Goal: Task Accomplishment & Management: Manage account settings

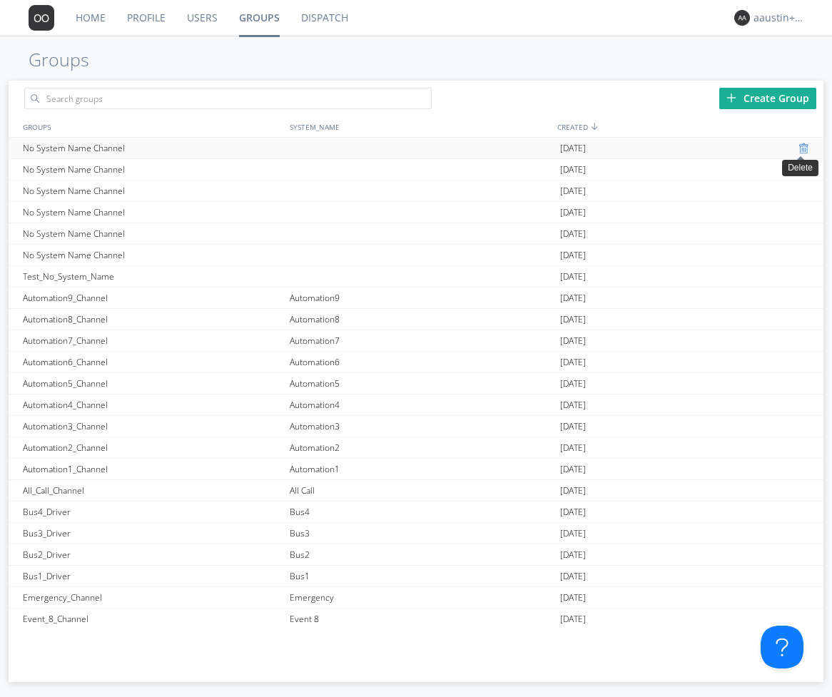
click at [799, 148] on div at bounding box center [806, 148] width 14 height 11
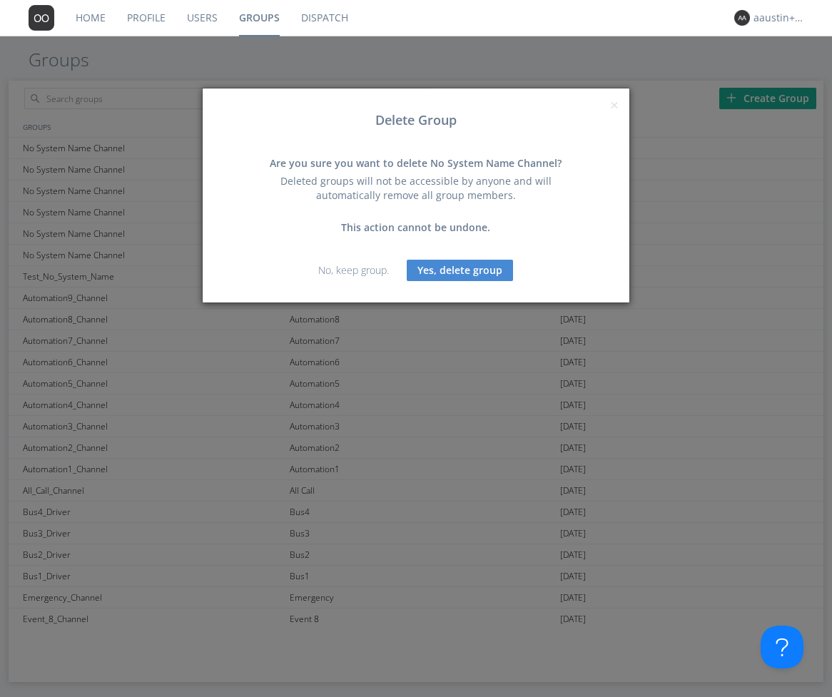
click at [444, 272] on button "Yes, delete group" at bounding box center [460, 270] width 106 height 21
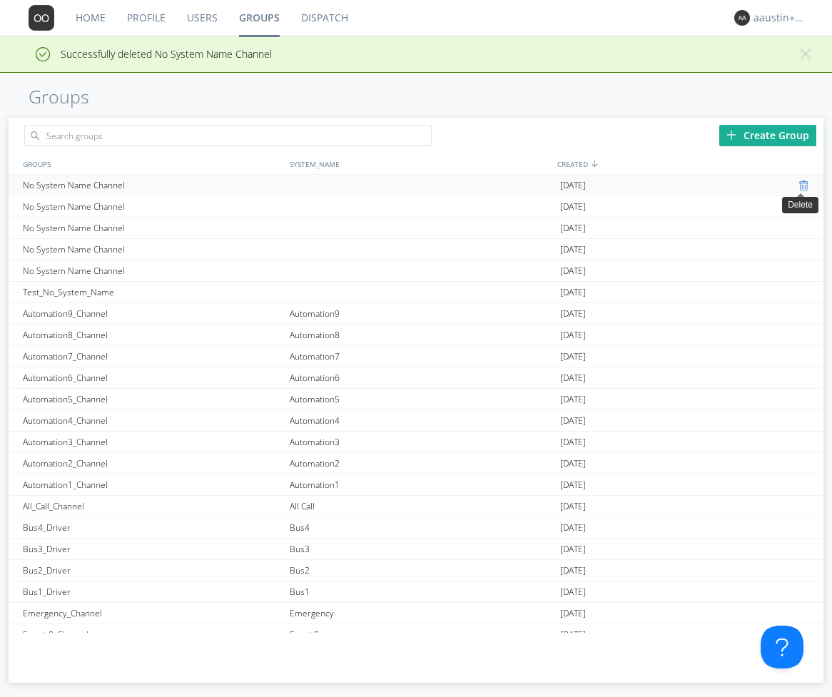
click at [799, 188] on div at bounding box center [806, 185] width 14 height 11
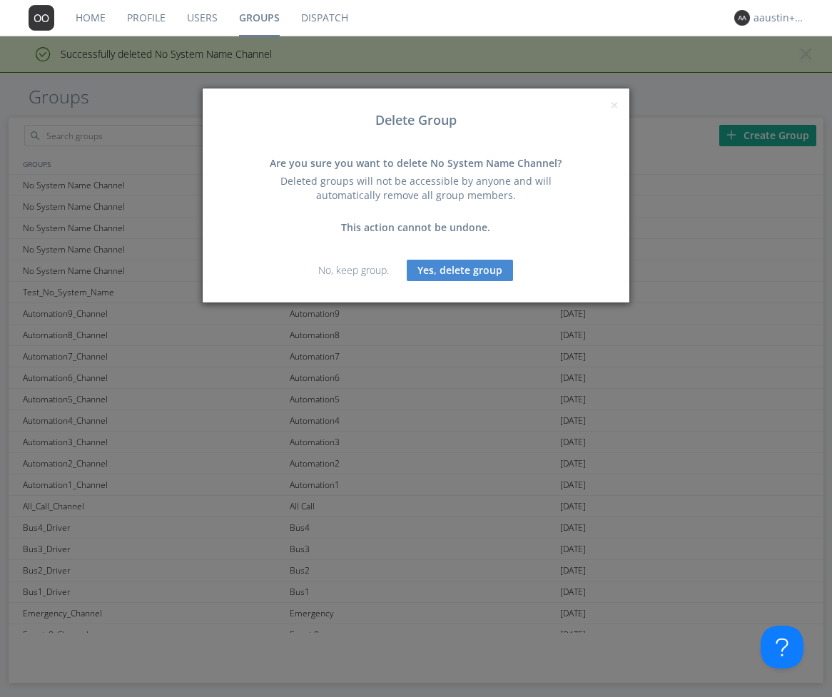
click at [442, 266] on button "Yes, delete group" at bounding box center [460, 270] width 106 height 21
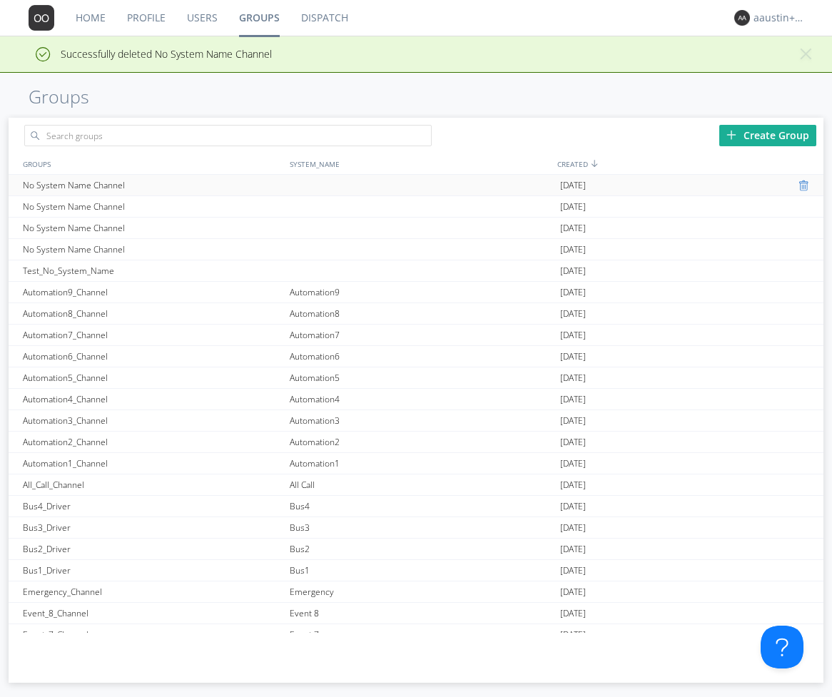
click at [799, 221] on div at bounding box center [811, 228] width 25 height 21
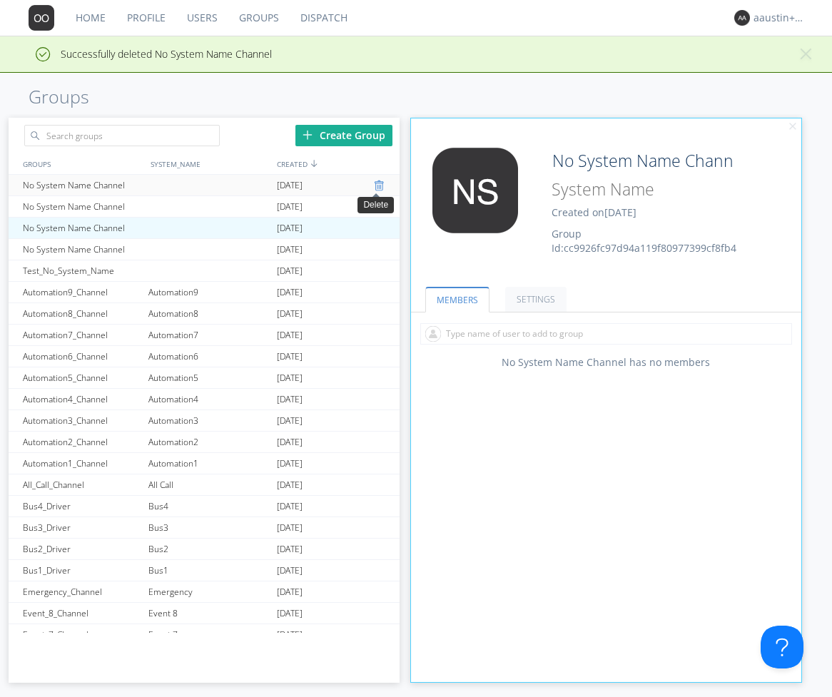
click at [374, 185] on div at bounding box center [381, 185] width 14 height 11
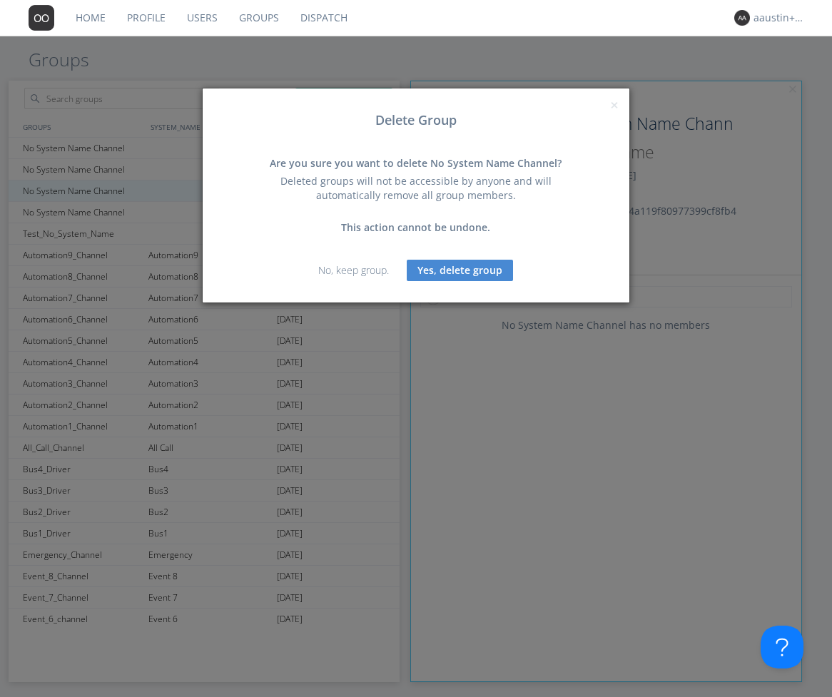
click at [451, 271] on button "Yes, delete group" at bounding box center [460, 270] width 106 height 21
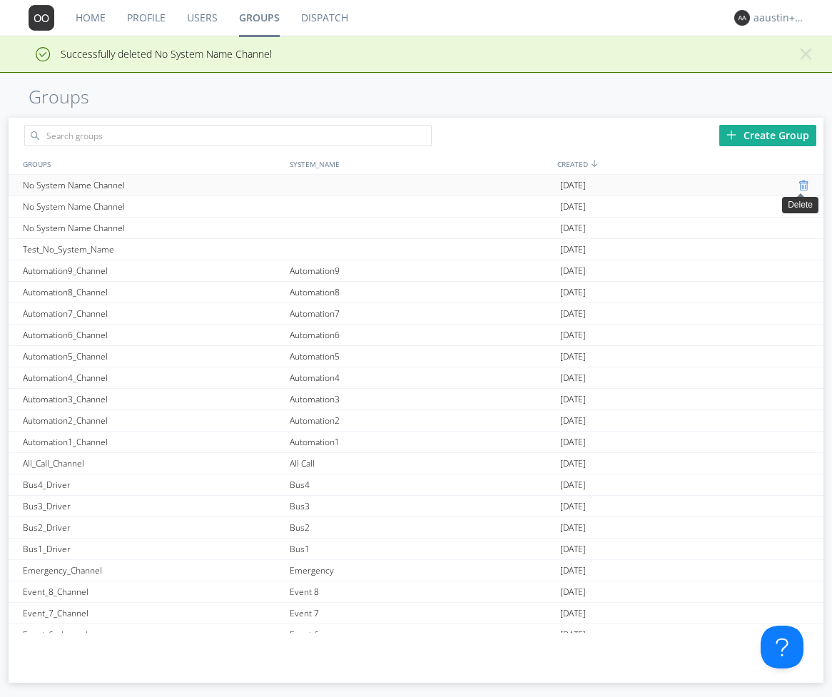
click at [799, 183] on div at bounding box center [806, 185] width 14 height 11
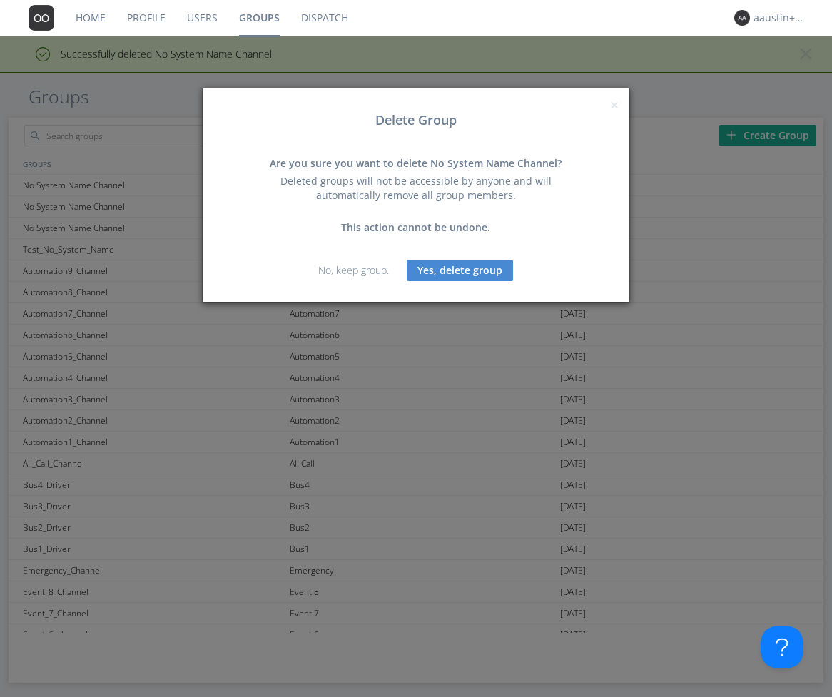
click at [465, 267] on button "Yes, delete group" at bounding box center [460, 270] width 106 height 21
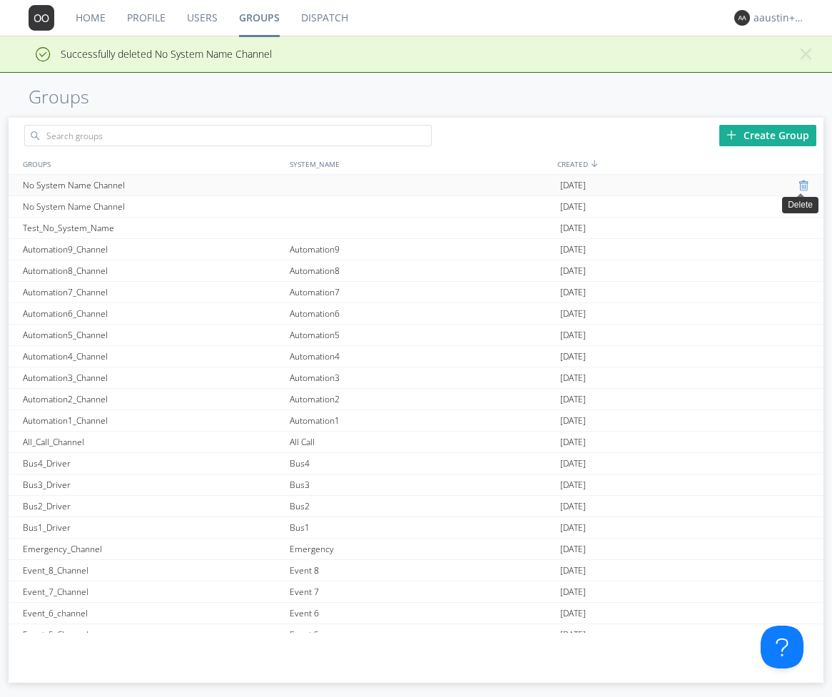
click at [799, 187] on div at bounding box center [806, 185] width 14 height 11
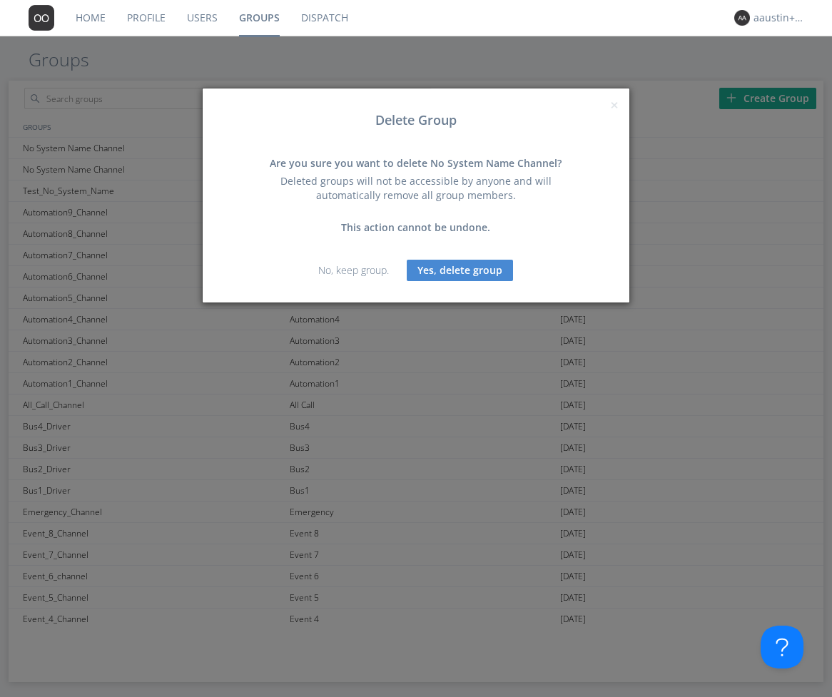
click at [425, 265] on button "Yes, delete group" at bounding box center [460, 270] width 106 height 21
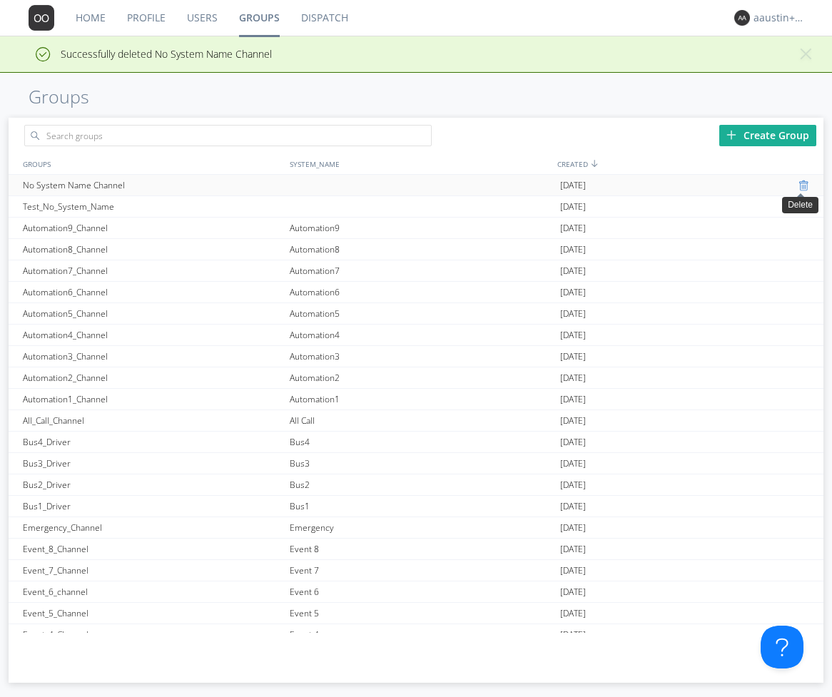
click at [800, 188] on div at bounding box center [806, 185] width 14 height 11
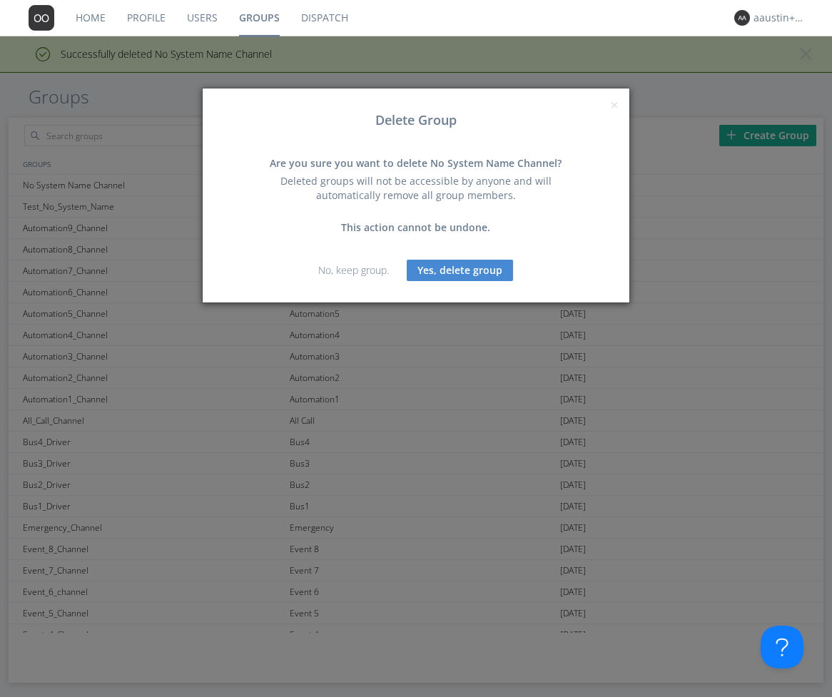
click at [492, 266] on button "Yes, delete group" at bounding box center [460, 270] width 106 height 21
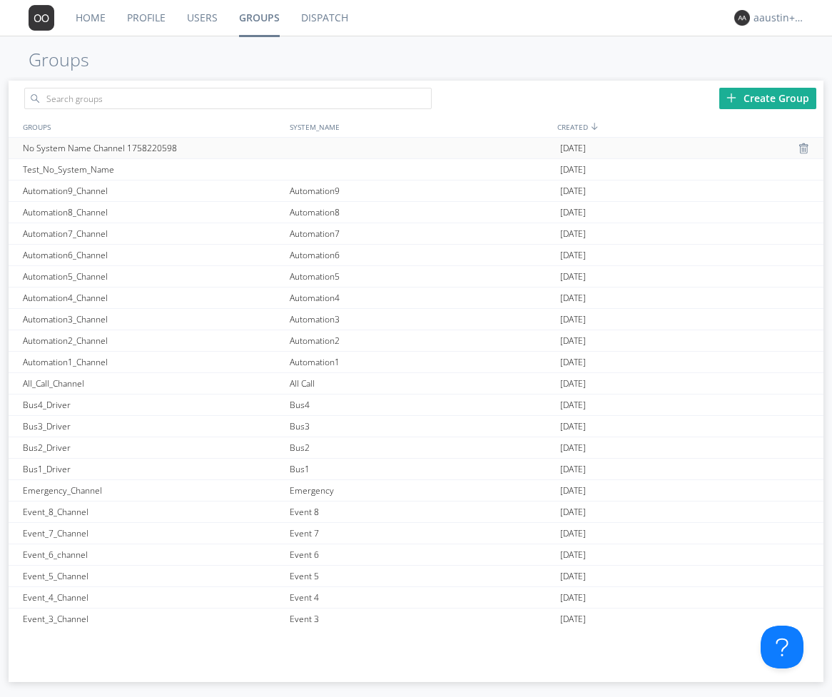
click at [179, 143] on div "No System Name Channel 1758220598" at bounding box center [152, 148] width 267 height 21
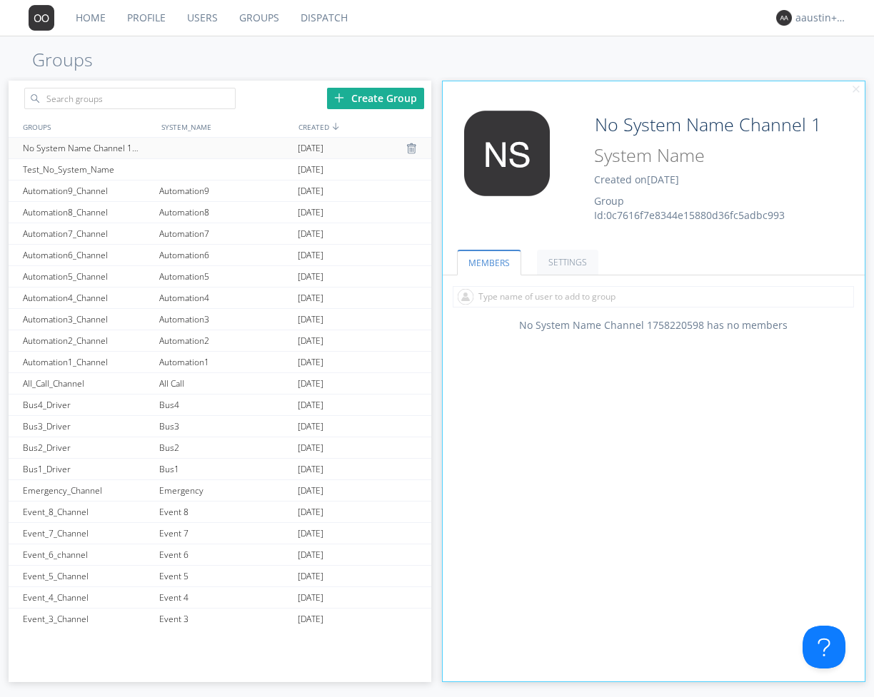
click at [118, 149] on div "No System Name Channel 1758220598" at bounding box center [87, 148] width 136 height 21
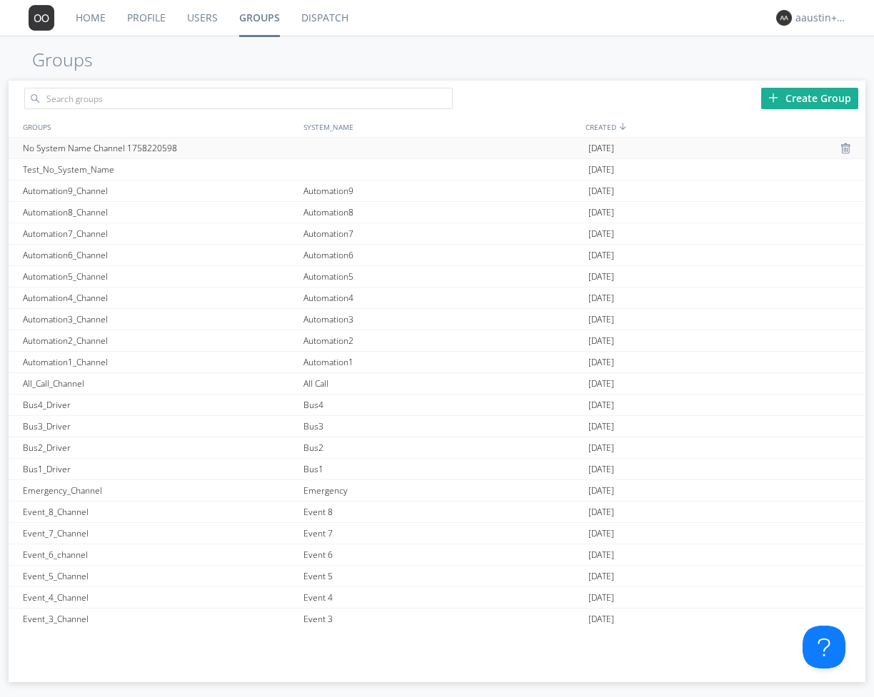
click at [76, 148] on div "No System Name Channel 1758220598" at bounding box center [159, 148] width 280 height 21
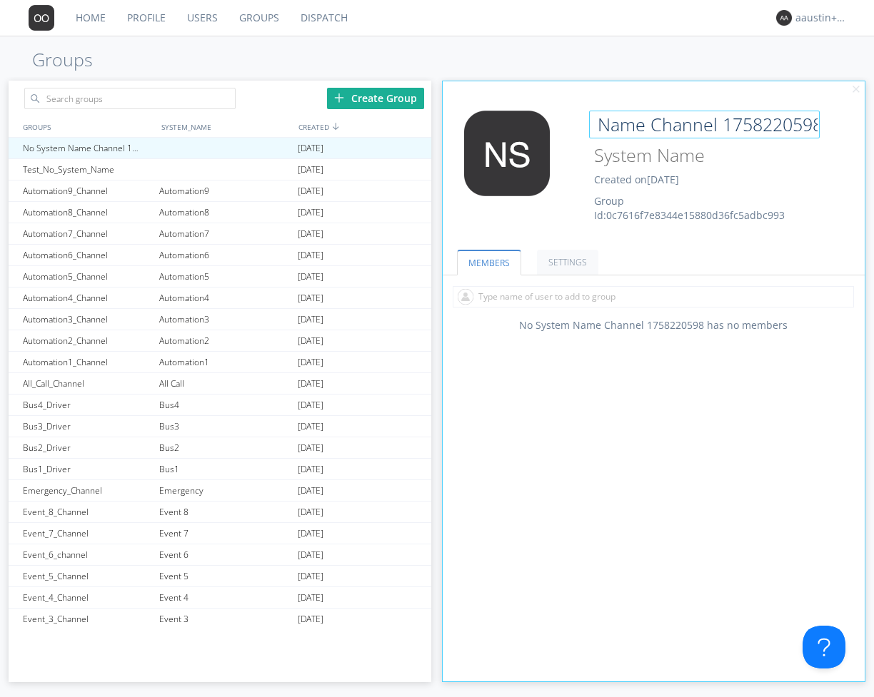
scroll to position [0, 93]
drag, startPoint x: 595, startPoint y: 126, endPoint x: 814, endPoint y: 141, distance: 218.9
click at [814, 141] on div "Edit Avatar No System Name Channel 1758220598 Created on 2025-09-18 Group Id: 0…" at bounding box center [653, 171] width 436 height 136
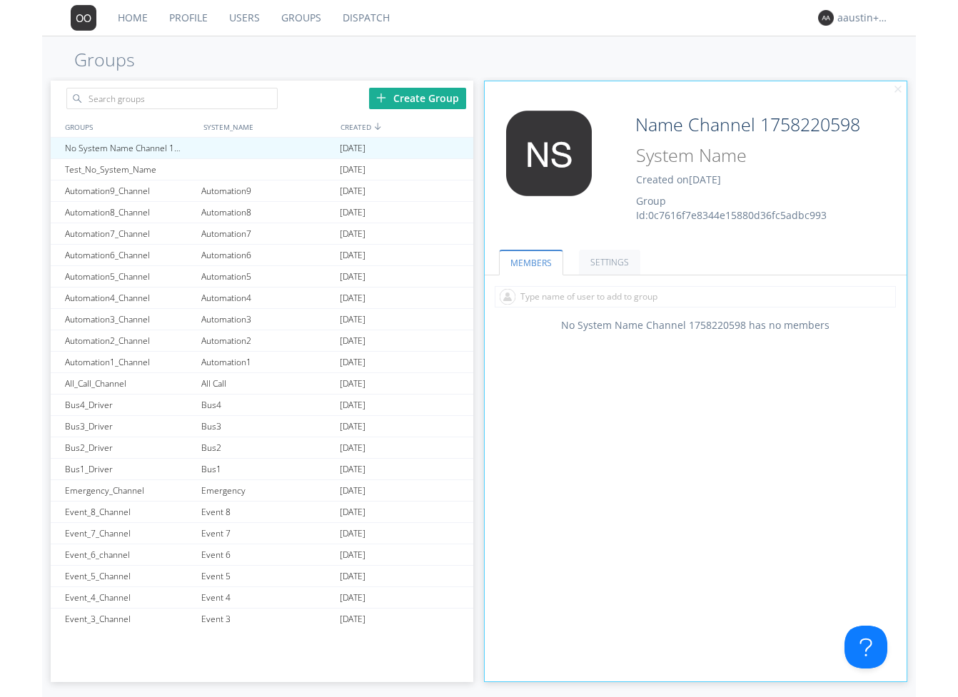
scroll to position [0, 0]
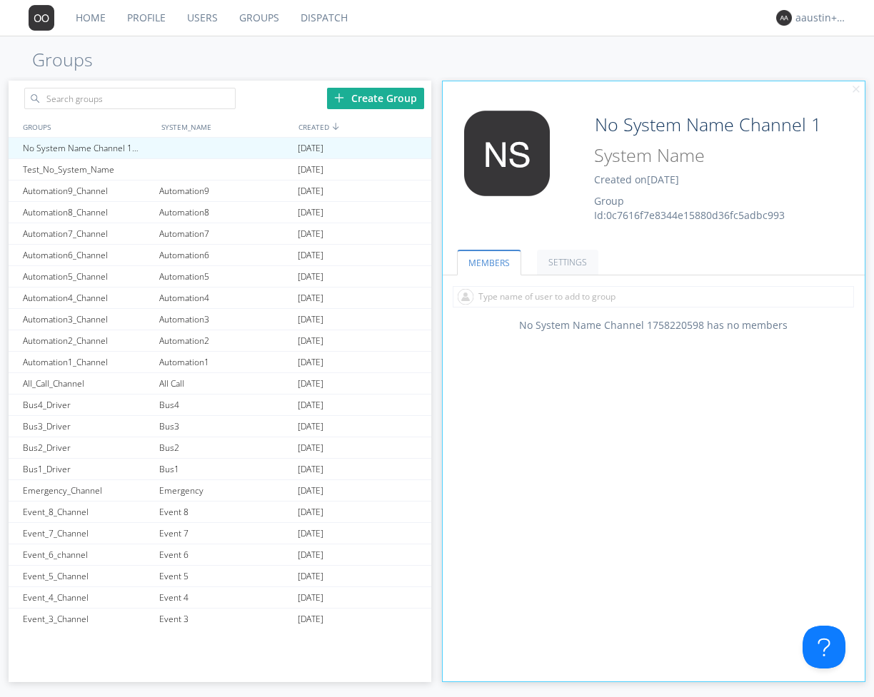
click at [814, 217] on div "Edit Avatar No System Name Channel 1758220598 Created on 2025-09-18 Group Id: 0…" at bounding box center [653, 171] width 436 height 136
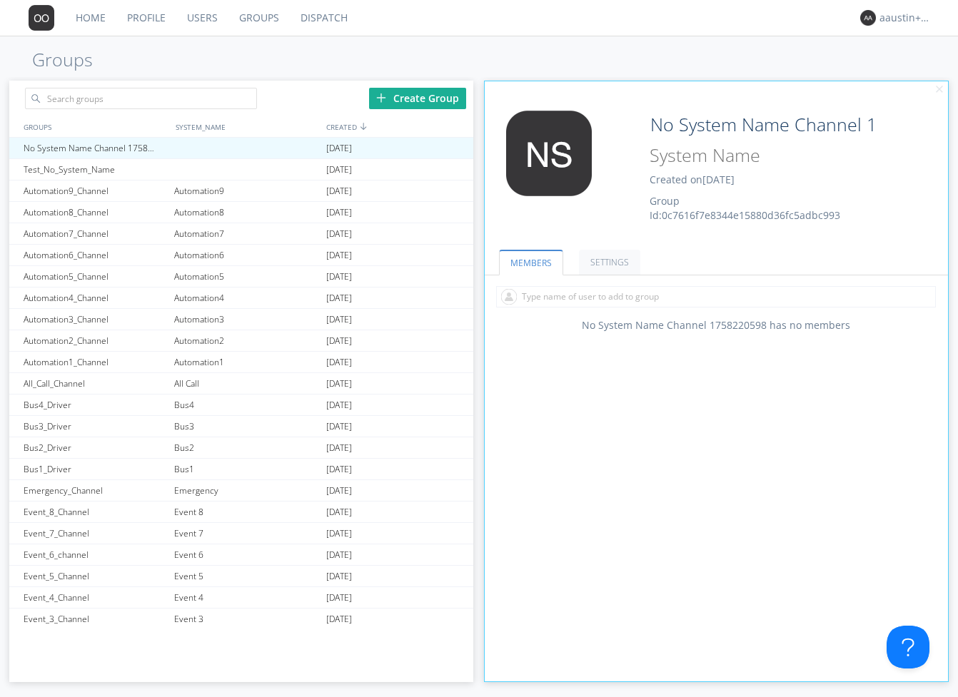
click at [633, 88] on div "Edit Avatar No System Name Channel 1758220598 Created on 2025-09-18 Group Id: 0…" at bounding box center [715, 156] width 477 height 165
click at [171, 193] on div "Automation9" at bounding box center [247, 191] width 152 height 21
type input "Automation9_Channel"
type input "Automation9"
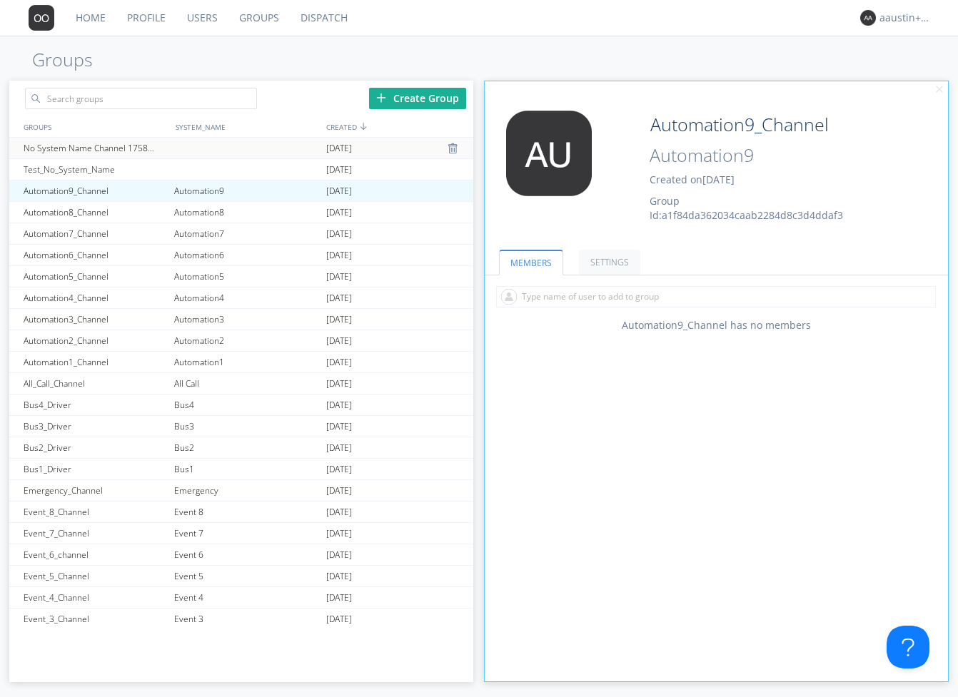
click at [124, 144] on div "No System Name Channel 1758220598" at bounding box center [95, 148] width 150 height 21
type input "No System Name Channel 1758220598"
type input "System Name 1758221265"
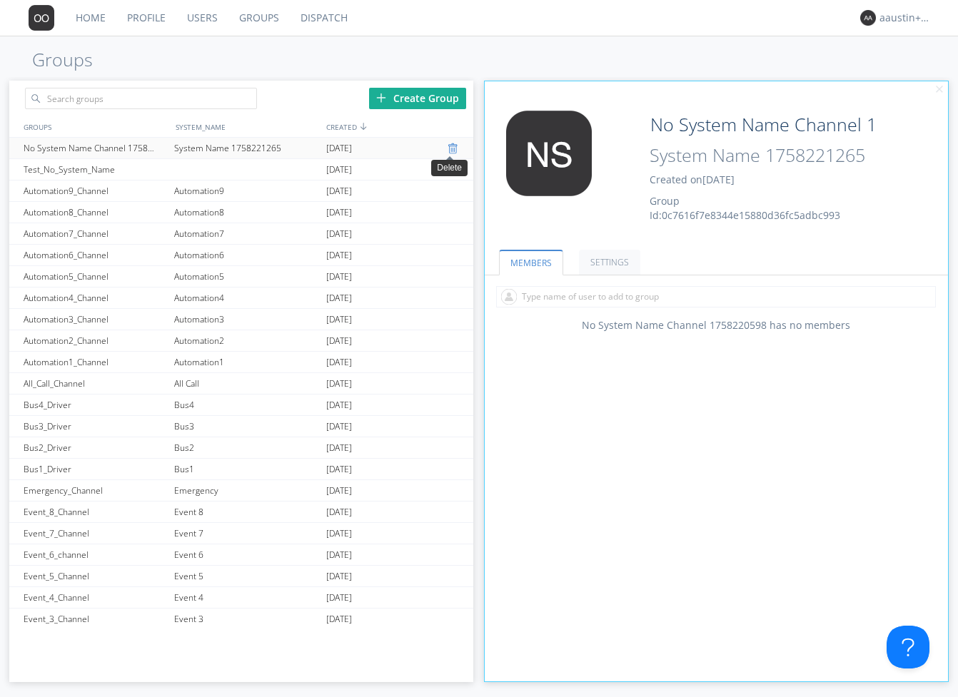
click at [447, 147] on div at bounding box center [454, 148] width 14 height 11
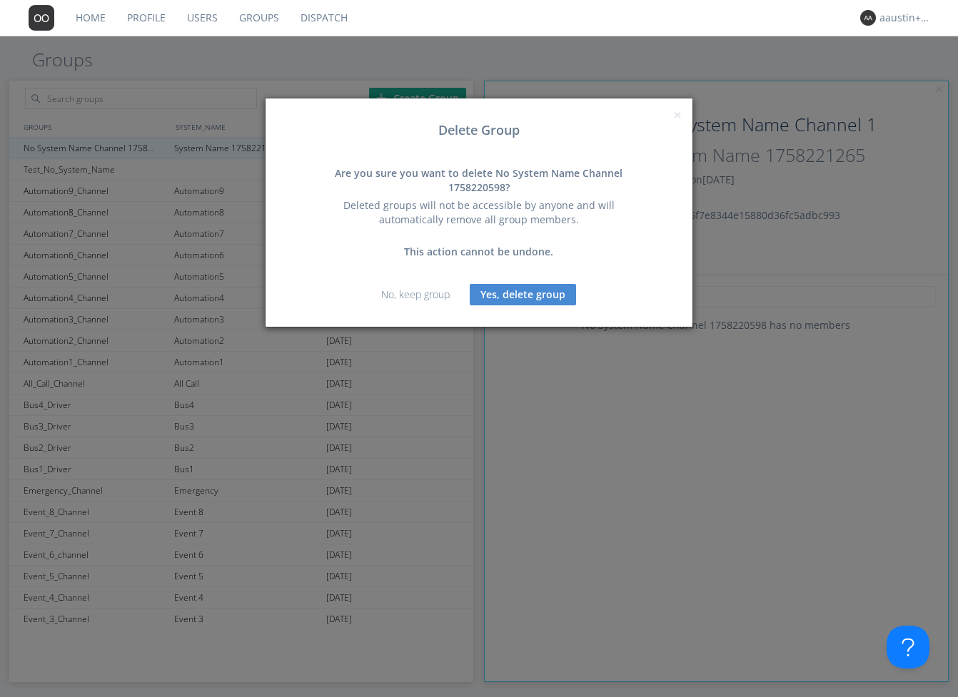
click at [490, 285] on button "Yes, delete group" at bounding box center [523, 294] width 106 height 21
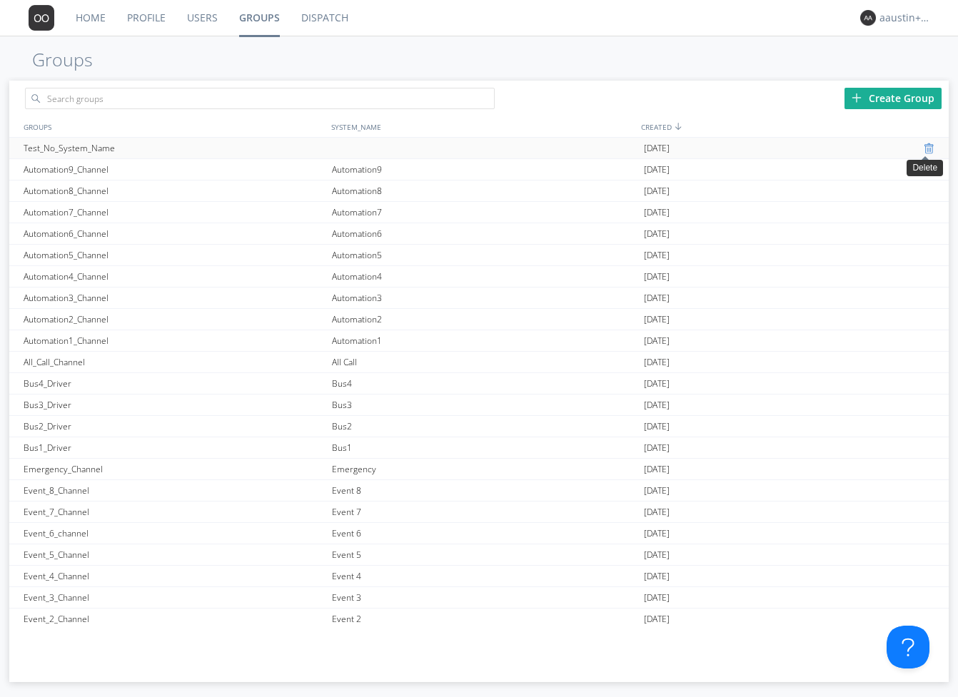
click at [831, 147] on div at bounding box center [930, 148] width 14 height 11
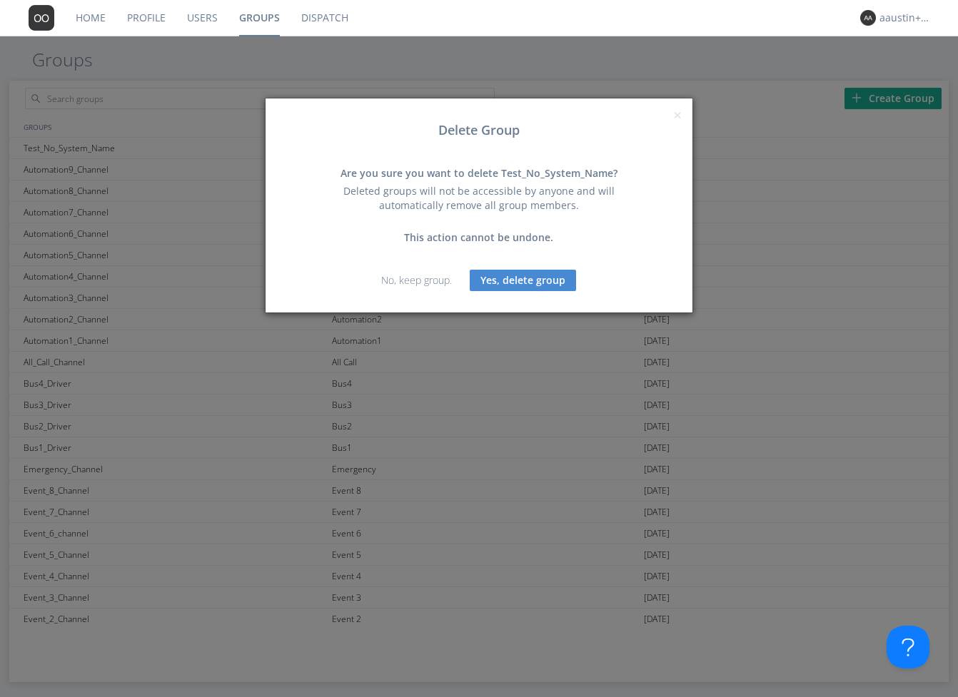
click at [525, 278] on button "Yes, delete group" at bounding box center [523, 280] width 106 height 21
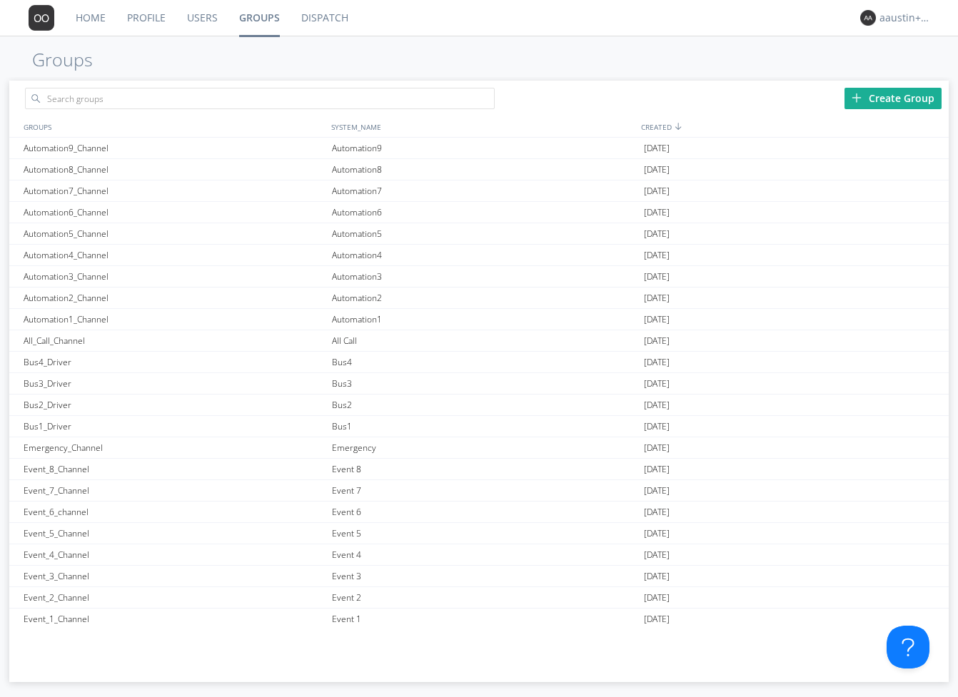
click at [298, 14] on link "Dispatch" at bounding box center [324, 18] width 69 height 36
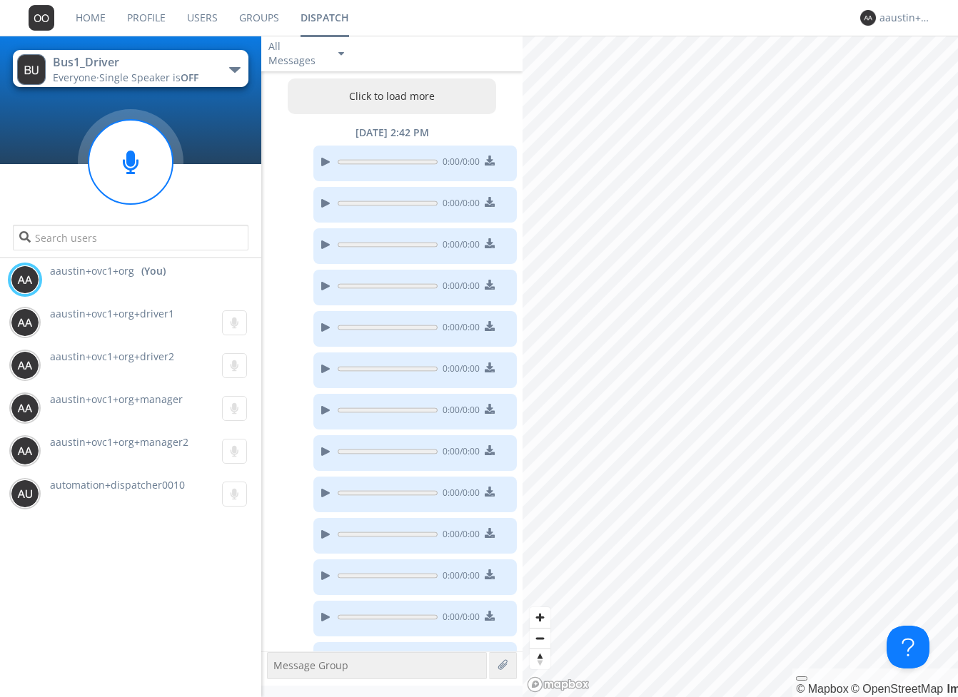
click at [254, 15] on link "Groups" at bounding box center [258, 18] width 61 height 36
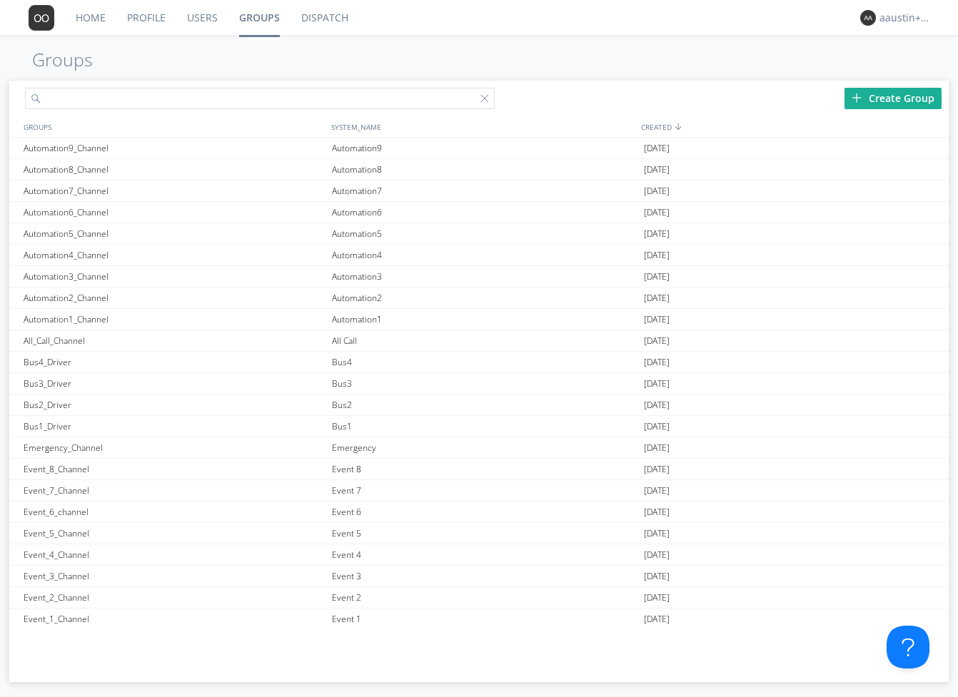
click at [146, 103] on input "text" at bounding box center [260, 98] width 470 height 21
click at [151, 21] on link "Profile" at bounding box center [146, 18] width 60 height 36
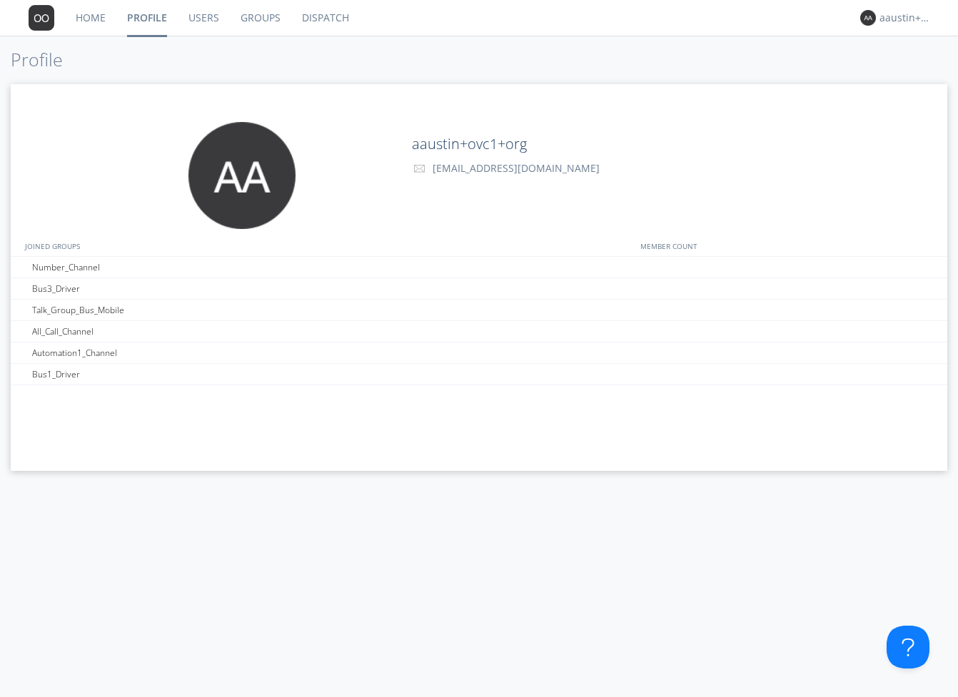
click at [245, 20] on link "Groups" at bounding box center [260, 18] width 61 height 36
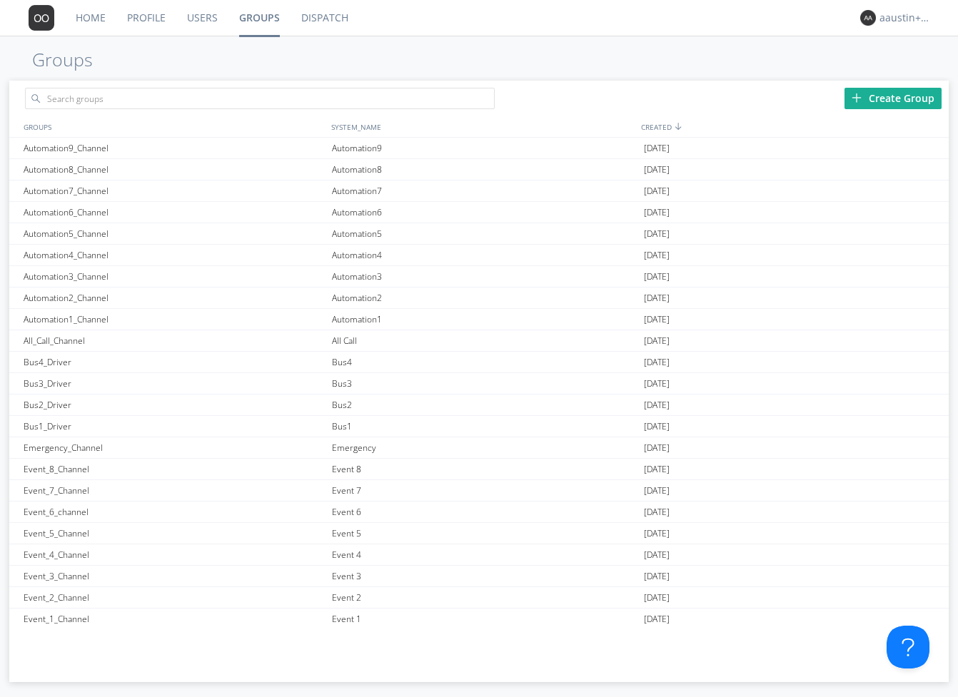
click at [89, 18] on link "Home" at bounding box center [90, 18] width 51 height 36
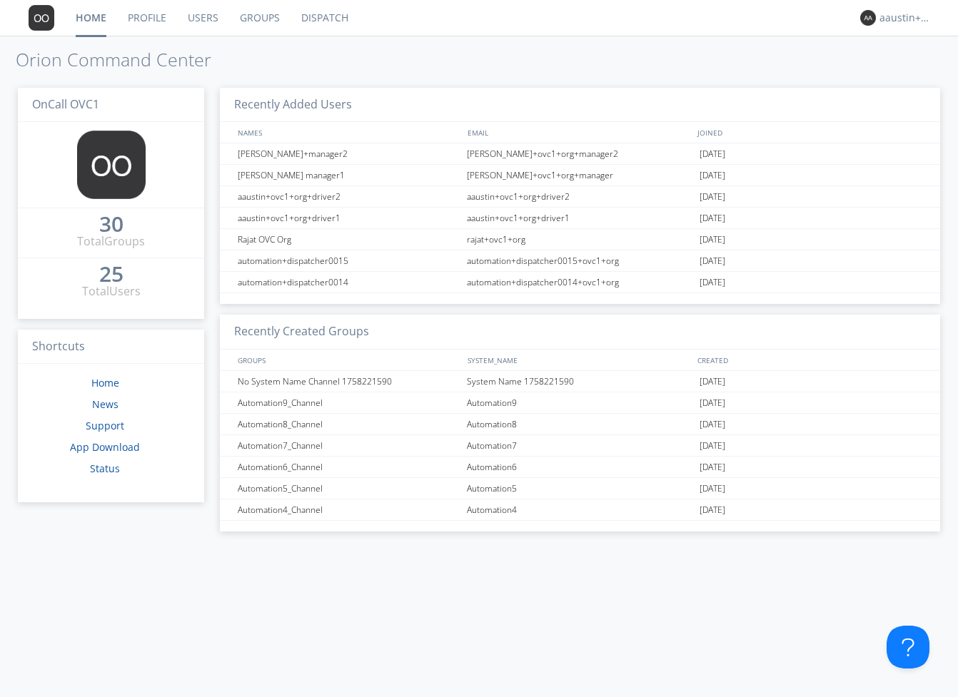
click at [257, 19] on link "Groups" at bounding box center [259, 18] width 61 height 36
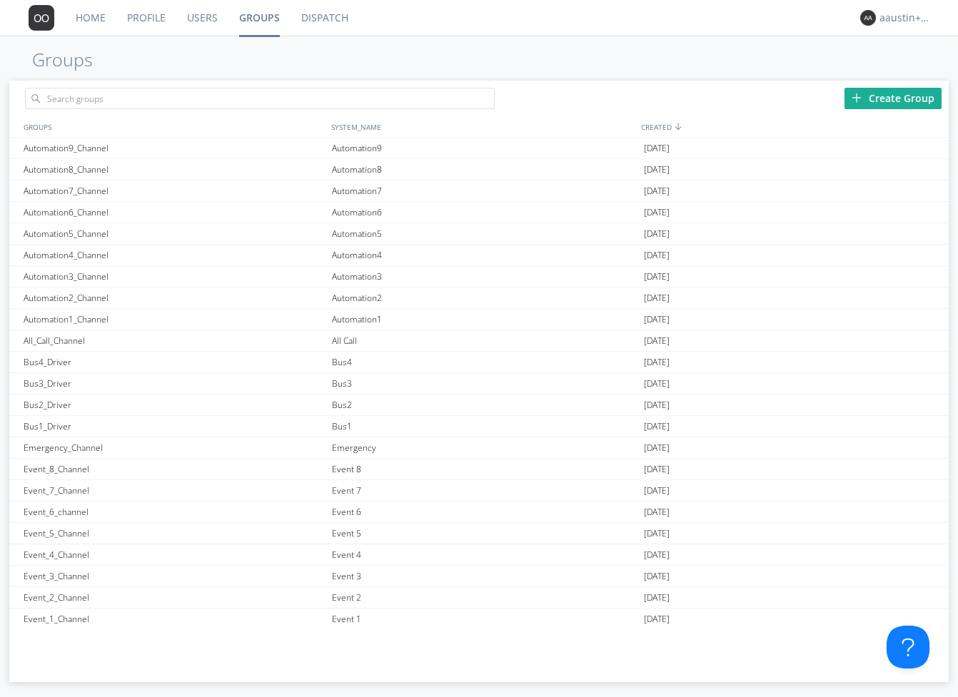
click at [86, 18] on link "Home" at bounding box center [90, 18] width 51 height 36
click at [926, 147] on div at bounding box center [930, 148] width 14 height 11
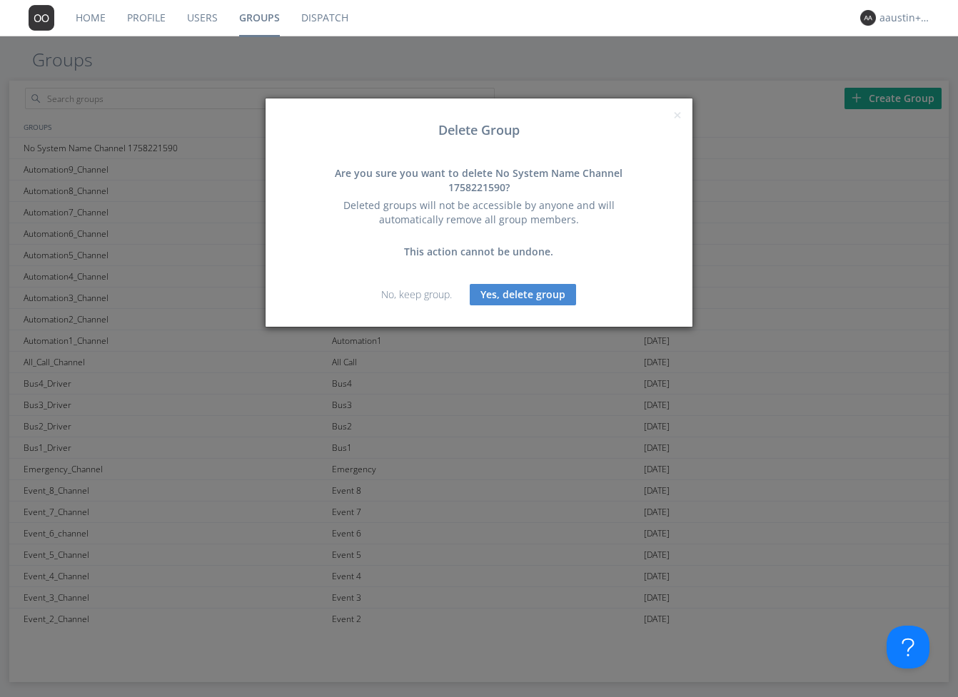
click at [531, 294] on button "Yes, delete group" at bounding box center [523, 294] width 106 height 21
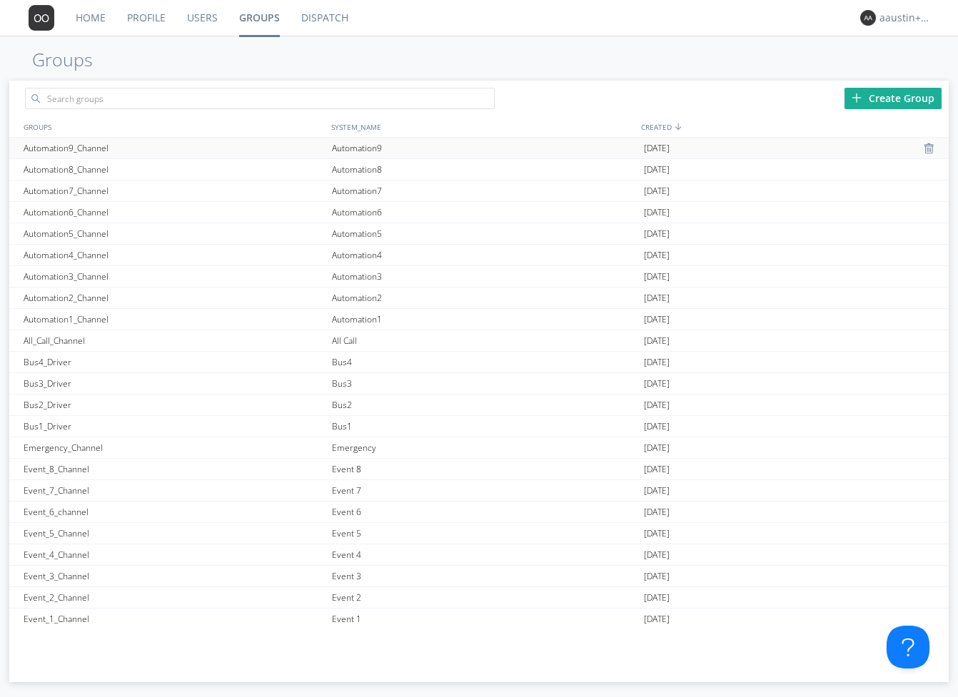
click at [644, 145] on span "[DATE]" at bounding box center [657, 148] width 26 height 21
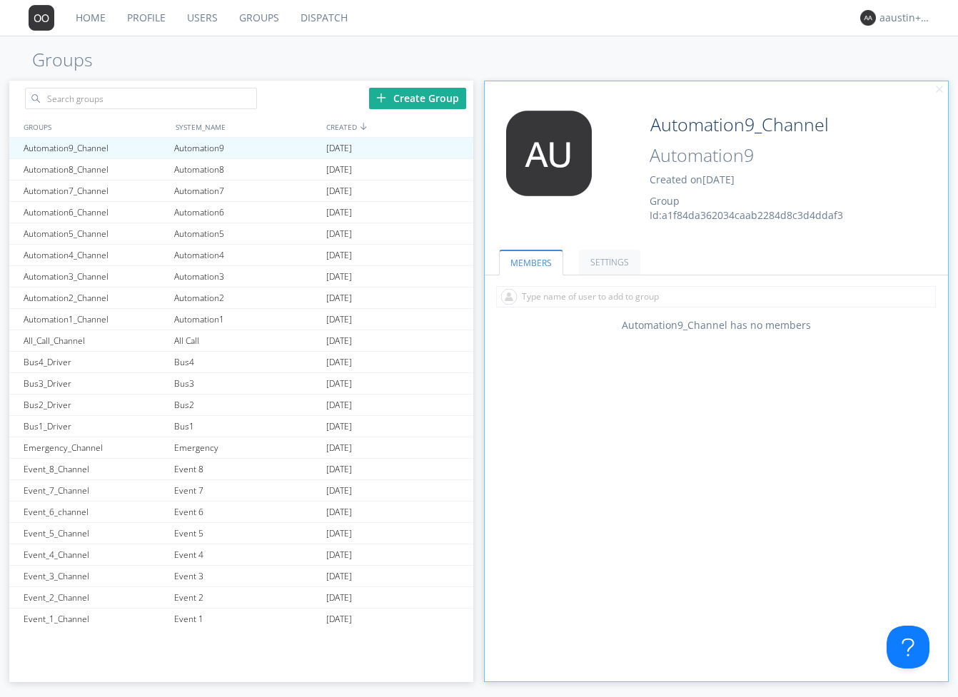
click at [681, 244] on ul "MEMBERS SETTINGS" at bounding box center [716, 254] width 463 height 44
click at [801, 213] on span "Group Id: a1f84da362034caab2284d8c3d4ddaf3" at bounding box center [745, 208] width 193 height 28
click at [714, 215] on span "Group Id: a1f84da362034caab2284d8c3d4ddaf3" at bounding box center [745, 208] width 193 height 28
click at [422, 100] on div "Create Group" at bounding box center [417, 98] width 97 height 21
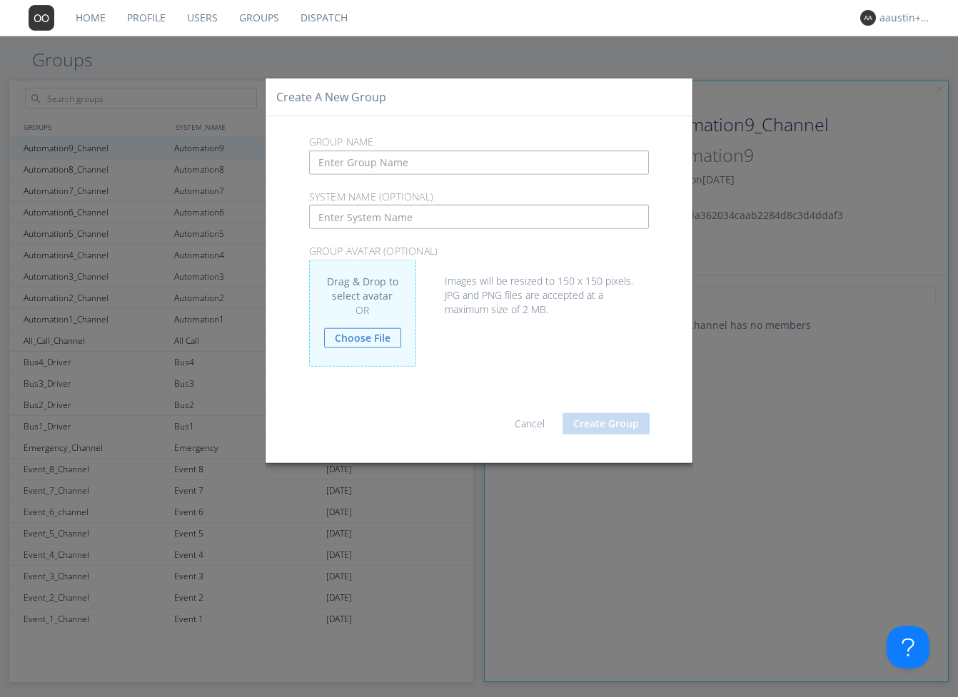
click at [360, 166] on input "text" at bounding box center [479, 162] width 340 height 24
click at [362, 216] on input "text" at bounding box center [479, 217] width 340 height 24
type input "System_Name_3485345345"
click at [488, 352] on div "Drag avatar file here Drag & Drop to select avatar OR Choose File Images will b…" at bounding box center [479, 323] width 362 height 128
drag, startPoint x: 446, startPoint y: 221, endPoint x: 299, endPoint y: 213, distance: 147.2
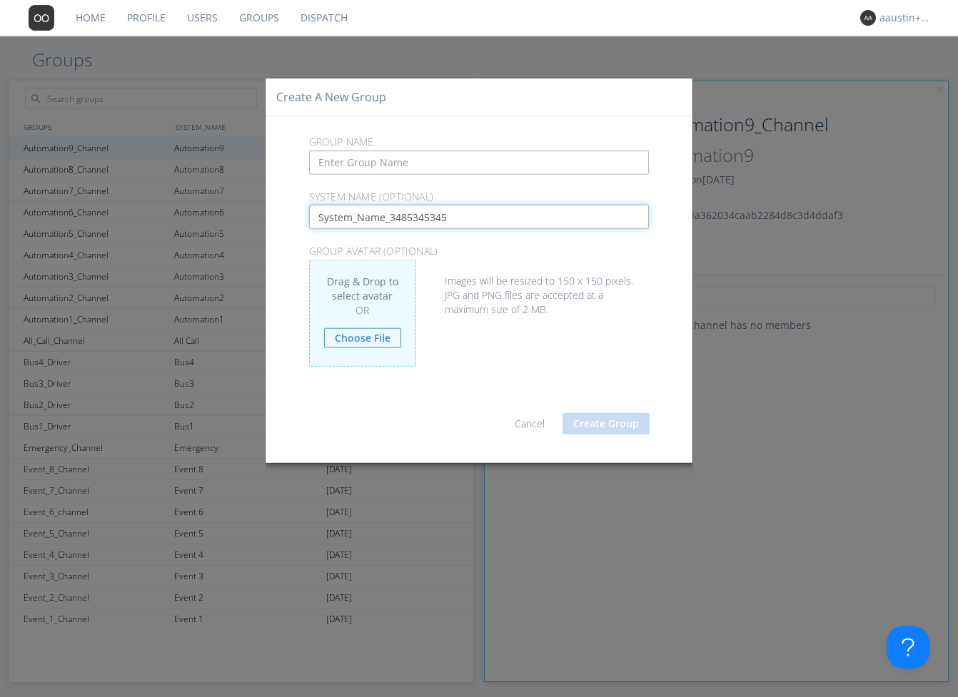
click at [299, 213] on div "System_Name_3485345345" at bounding box center [479, 217] width 362 height 24
click at [350, 158] on input "text" at bounding box center [479, 162] width 340 height 24
type input "Oi"
click at [592, 420] on button "Create Group" at bounding box center [605, 422] width 87 height 21
